Goal: Navigation & Orientation: Find specific page/section

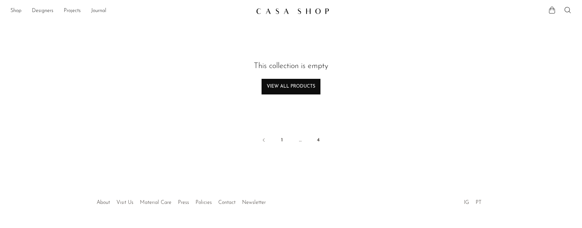
click at [291, 84] on link "View all products" at bounding box center [291, 87] width 59 height 16
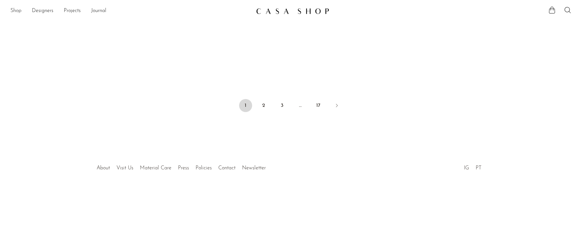
click at [18, 8] on link "Shop" at bounding box center [15, 11] width 11 height 8
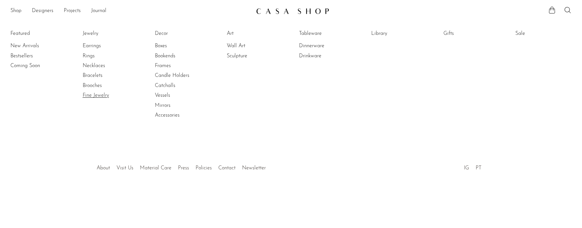
click at [101, 94] on link "Fine Jewelry" at bounding box center [107, 95] width 49 height 7
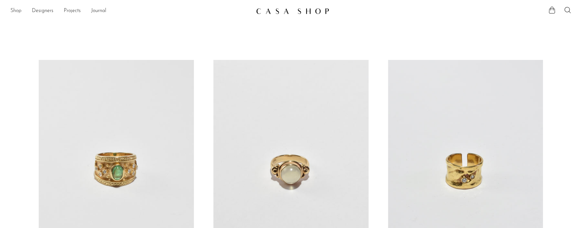
click at [17, 11] on link "Shop" at bounding box center [15, 11] width 11 height 8
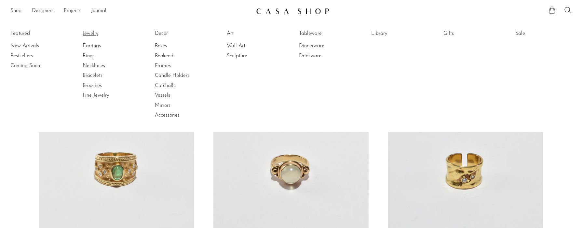
click at [91, 33] on link "Jewelry" at bounding box center [107, 33] width 49 height 7
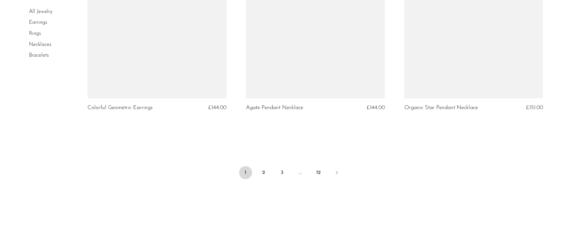
scroll to position [2667, 0]
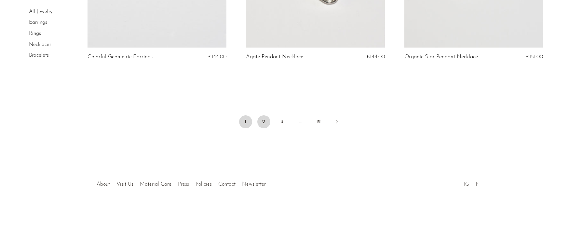
click at [265, 121] on link "2" at bounding box center [263, 121] width 13 height 13
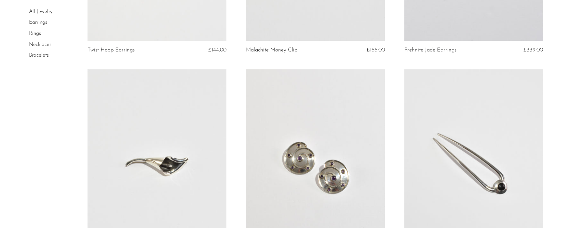
scroll to position [1572, 0]
